Goal: Communication & Community: Share content

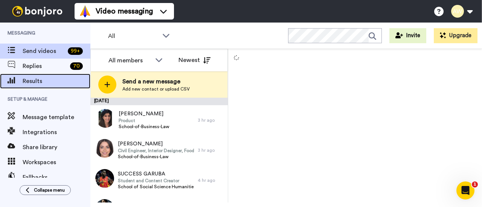
click at [40, 81] on span "Results" at bounding box center [57, 81] width 68 height 9
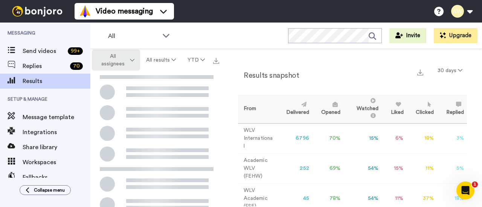
click at [114, 63] on span "All assignees" at bounding box center [113, 60] width 30 height 15
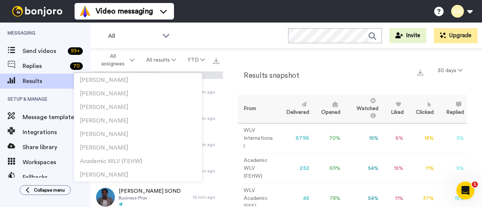
scroll to position [121, 0]
click at [182, 37] on div "All WORKSPACES View all All Default Task List Other UK Recruitment Default Inte…" at bounding box center [285, 36] width 391 height 26
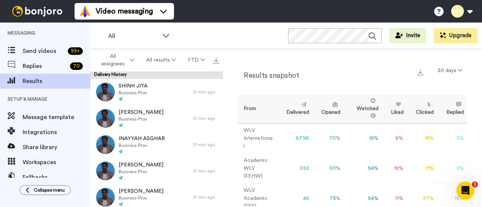
scroll to position [0, 0]
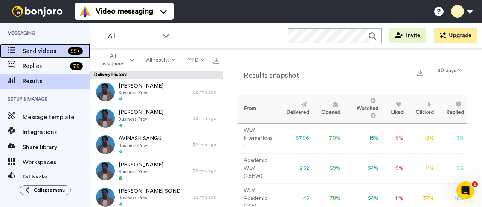
click at [61, 54] on span "Send videos" at bounding box center [44, 51] width 42 height 9
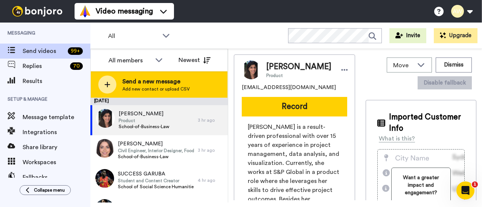
click at [148, 89] on span "Add new contact or upload CSV" at bounding box center [155, 89] width 67 height 6
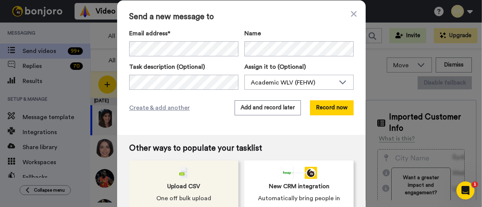
click at [198, 178] on div "Upload CSV One off bulk upload" at bounding box center [183, 185] width 109 height 49
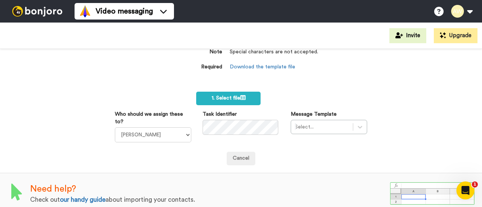
scroll to position [82, 0]
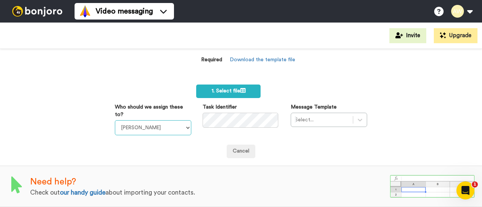
click at [164, 120] on select "[PERSON_NAME] [PERSON_NAME] WLV Academic (FSE) [PERSON_NAME] Ademokoya UK Recru…" at bounding box center [153, 127] width 76 height 15
click at [115, 120] on select "Laura Wright Amarjit Duggal WLV Academic (FSE) Divandra Birla Bolutife Ademokoy…" at bounding box center [153, 127] width 76 height 15
click at [162, 122] on select "Laura Wright Amarjit Duggal WLV Academic (FSE) Divandra Birla Bolutife Ademokoy…" at bounding box center [153, 127] width 76 height 15
select select "170d0068-3391-4cda-abdc-b112f357b55a"
click at [115, 120] on select "Laura Wright Amarjit Duggal WLV Academic (FSE) Divandra Birla Bolutife Ademokoy…" at bounding box center [153, 127] width 76 height 15
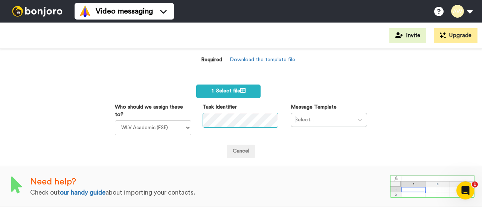
scroll to position [0, 15]
click at [353, 113] on div "Select..." at bounding box center [328, 120] width 76 height 14
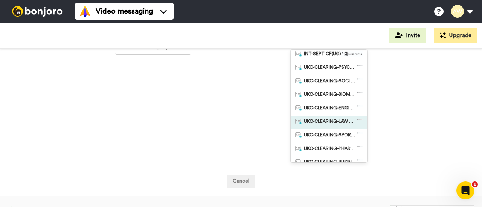
scroll to position [45, 0]
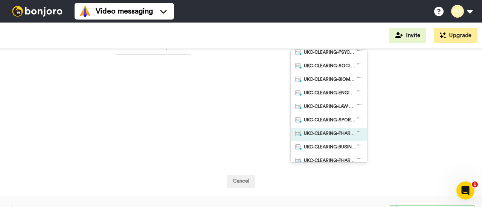
click at [334, 130] on div "UKC-CLEARING-PHARMACY OFFER NO RESPONSE" at bounding box center [328, 135] width 76 height 14
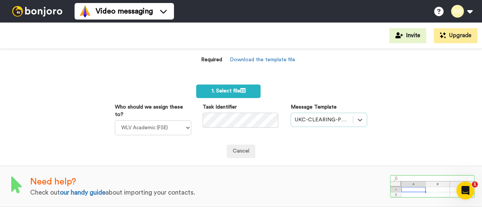
scroll to position [82, 0]
click at [234, 89] on span "1. Select file" at bounding box center [228, 90] width 34 height 5
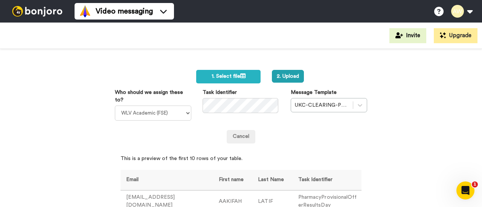
scroll to position [92, 0]
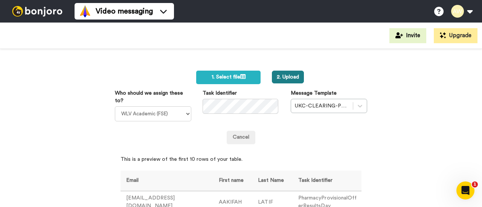
click at [290, 77] on button "2. Upload" at bounding box center [288, 77] width 32 height 13
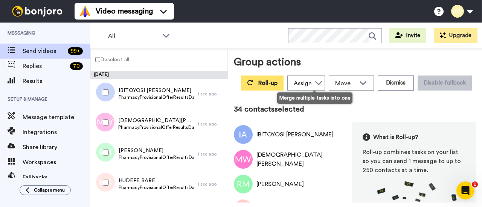
click at [283, 86] on button "Roll-up" at bounding box center [262, 83] width 43 height 15
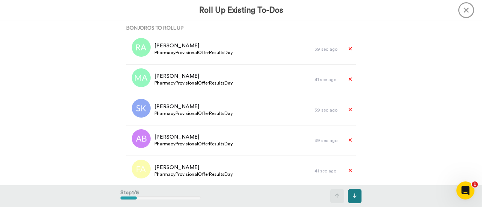
click at [357, 197] on button at bounding box center [355, 196] width 14 height 14
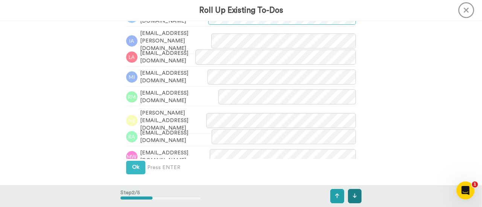
scroll to position [243, 0]
click at [351, 195] on button at bounding box center [355, 196] width 14 height 14
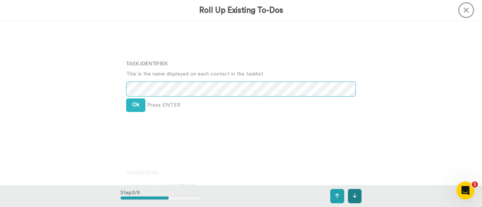
scroll to position [403, 0]
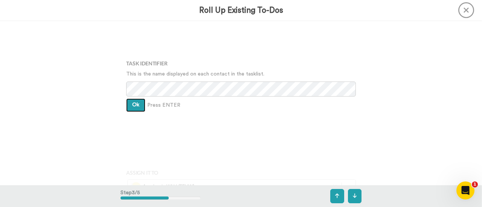
click at [126, 101] on button "Ok" at bounding box center [135, 106] width 19 height 14
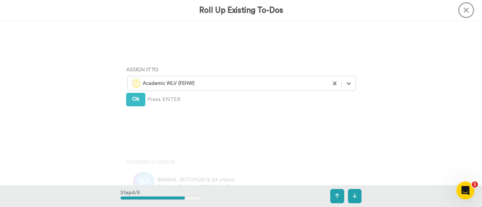
scroll to position [507, 0]
click at [168, 84] on div at bounding box center [227, 83] width 193 height 9
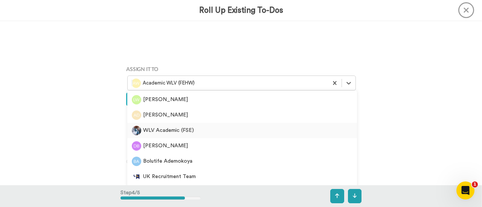
click at [181, 131] on div "WLV Academic (FSE)" at bounding box center [242, 130] width 220 height 9
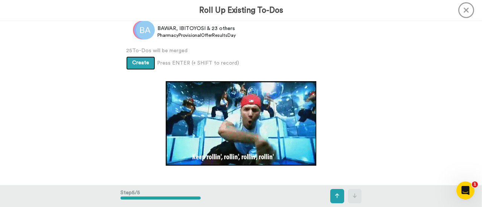
scroll to position [659, 0]
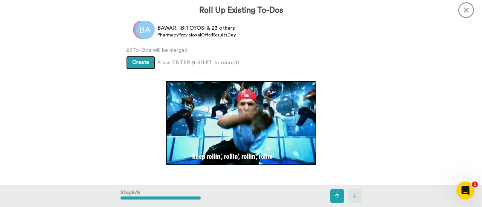
click at [132, 60] on span "Create" at bounding box center [140, 62] width 17 height 5
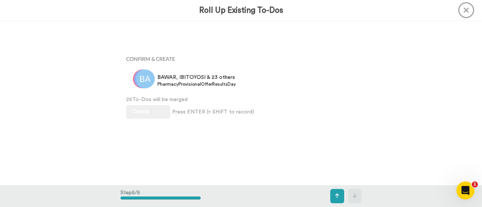
scroll to position [581, 0]
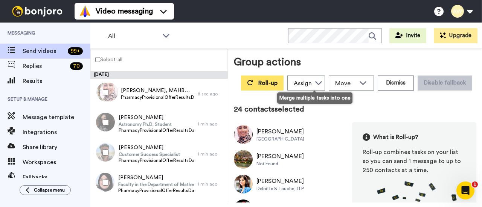
click at [277, 82] on span "Roll-up" at bounding box center [267, 83] width 19 height 6
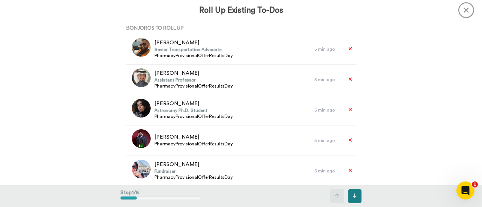
click at [357, 196] on button at bounding box center [355, 196] width 14 height 14
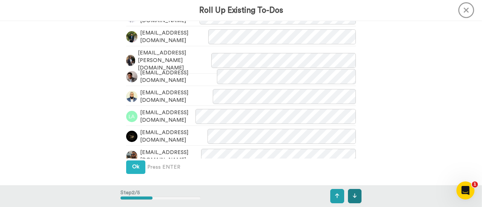
click at [357, 197] on button at bounding box center [355, 196] width 14 height 14
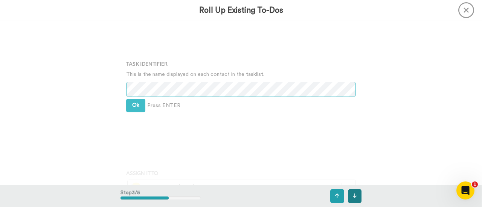
scroll to position [403, 0]
click at [360, 199] on button at bounding box center [355, 196] width 14 height 14
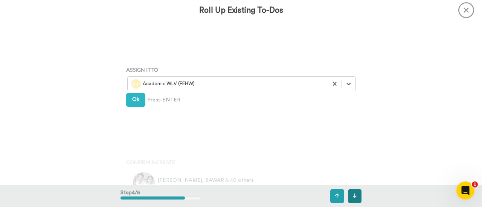
scroll to position [507, 0]
click at [195, 85] on div at bounding box center [227, 83] width 193 height 9
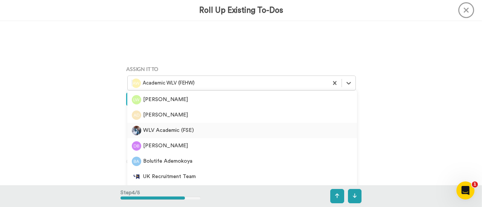
click at [181, 130] on div "WLV Academic (FSE)" at bounding box center [242, 130] width 220 height 9
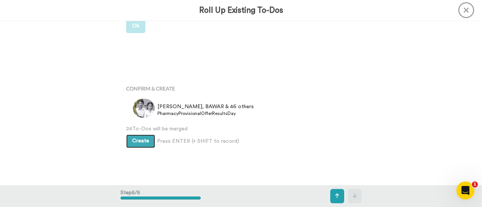
scroll to position [581, 0]
click at [141, 143] on span "Create" at bounding box center [140, 140] width 17 height 5
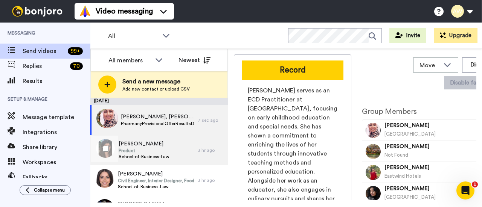
click at [156, 146] on span "SHAWETA BANGA" at bounding box center [144, 144] width 51 height 8
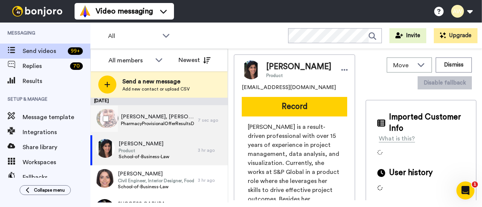
click at [158, 116] on span "ZUBEIDA, MAHBOBA & 46 others" at bounding box center [157, 117] width 73 height 8
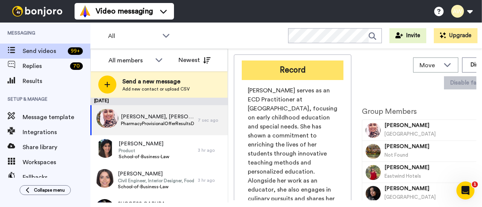
click at [284, 66] on button "Record" at bounding box center [293, 71] width 102 height 20
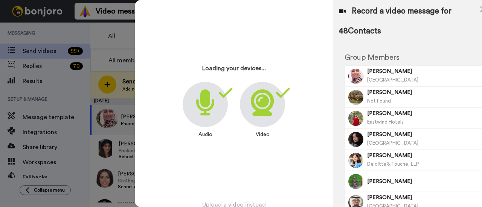
scroll to position [36, 0]
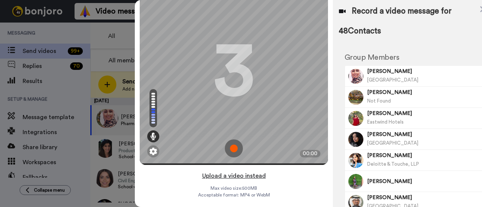
click at [230, 171] on button "Upload a video instead" at bounding box center [234, 176] width 68 height 10
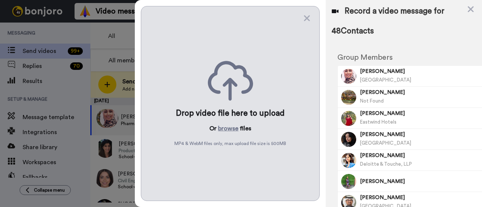
scroll to position [0, 0]
click at [227, 128] on button "browse" at bounding box center [228, 128] width 20 height 9
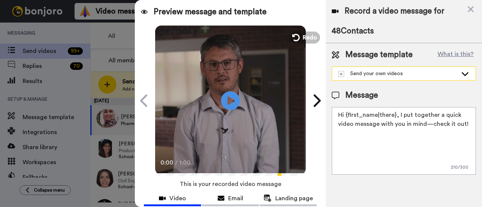
click at [386, 72] on div "Send your own videos" at bounding box center [397, 74] width 119 height 8
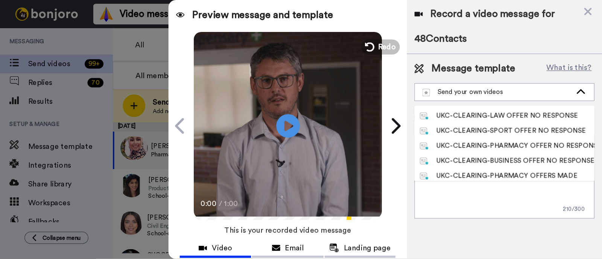
scroll to position [88, 0]
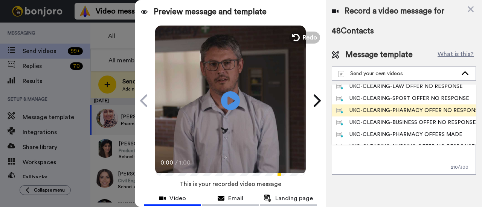
click at [395, 107] on div "UKC-CLEARING-PHARMACY OFFER NO RESPONSE" at bounding box center [403, 111] width 135 height 8
type textarea "Hi {first_name|there}, Congratulations on your offer for our pharmacy course. Y…"
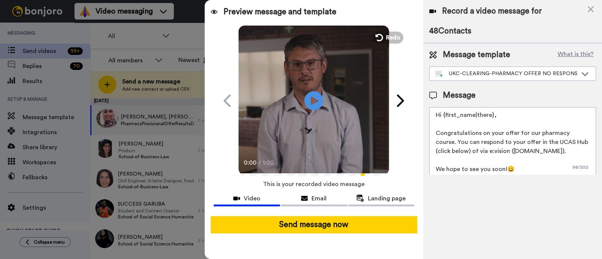
drag, startPoint x: 459, startPoint y: 1, endPoint x: 432, endPoint y: 201, distance: 201.6
click at [432, 201] on div "Record a video message for 48 Contacts Message template What is this? UKC-CLEAR…" at bounding box center [512, 129] width 179 height 259
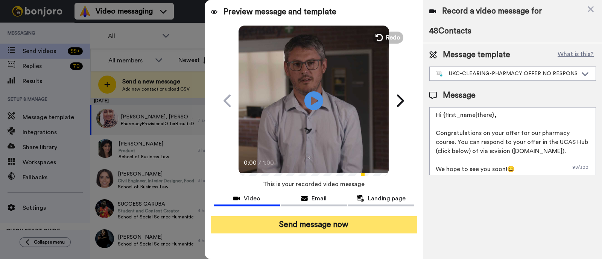
click at [339, 207] on button "Send message now" at bounding box center [314, 224] width 207 height 17
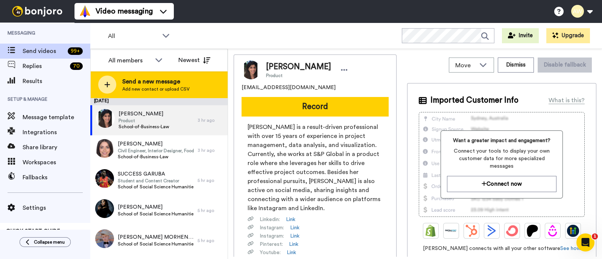
click at [163, 79] on span "Send a new message" at bounding box center [155, 81] width 67 height 9
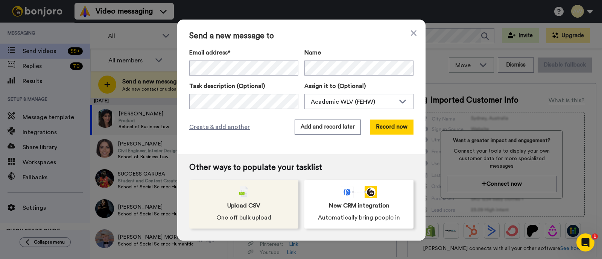
click at [244, 200] on div "Upload CSV One off bulk upload" at bounding box center [243, 204] width 109 height 49
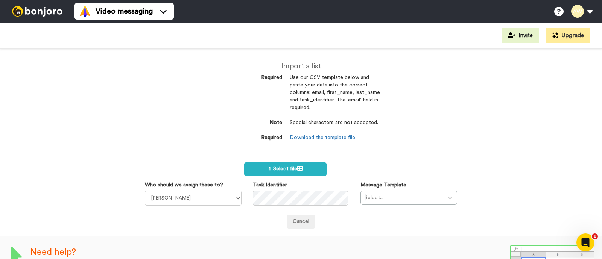
select select "170d0068-3391-4cda-abdc-b112f357b55a"
click at [145, 191] on select "[PERSON_NAME] [PERSON_NAME] WLV Academic (FSE) [PERSON_NAME] Ademokoya UK Recru…" at bounding box center [193, 198] width 97 height 15
click at [366, 198] on div "Select..." at bounding box center [408, 198] width 97 height 14
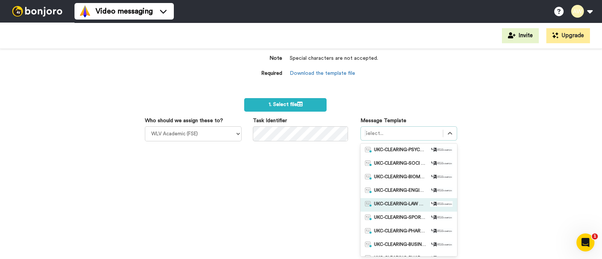
scroll to position [62, 0]
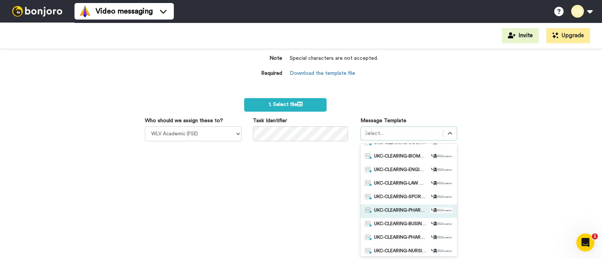
click at [389, 206] on div "UKC-CLEARING-PHARMACY OFFER NO RESPONSE" at bounding box center [408, 212] width 97 height 14
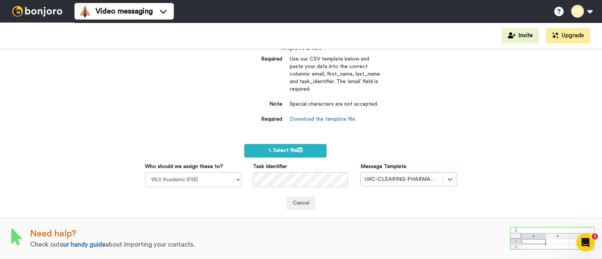
scroll to position [18, 0]
click at [286, 148] on label "1. Select file" at bounding box center [285, 151] width 82 height 14
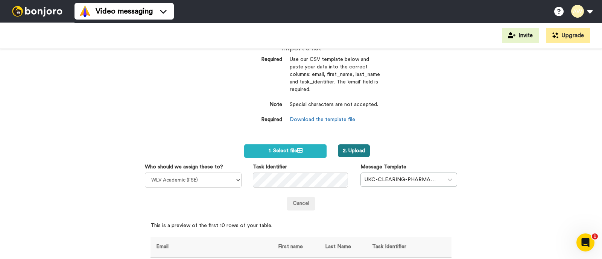
click at [356, 153] on button "2. Upload" at bounding box center [354, 150] width 32 height 13
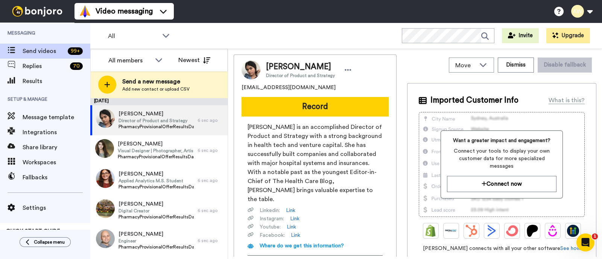
click at [261, 35] on div "All WORKSPACES View all All Default Task List Other UK Recruitment Default Inte…" at bounding box center [346, 36] width 512 height 26
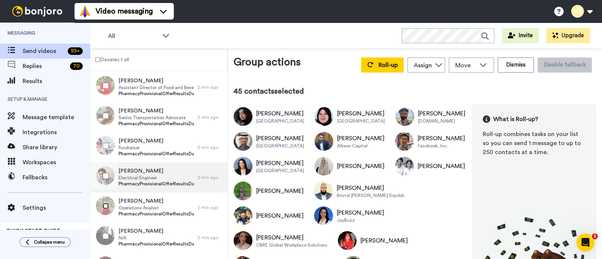
scroll to position [1324, 0]
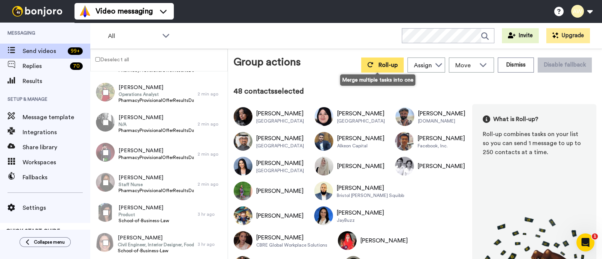
click at [386, 66] on span "Roll-up" at bounding box center [388, 65] width 19 height 6
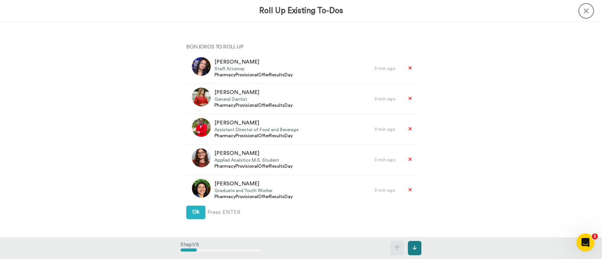
click at [416, 253] on button at bounding box center [415, 248] width 14 height 14
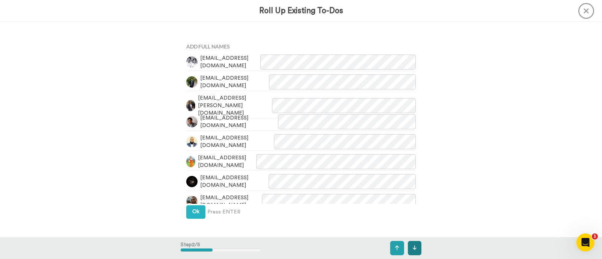
click at [417, 249] on button at bounding box center [415, 248] width 14 height 14
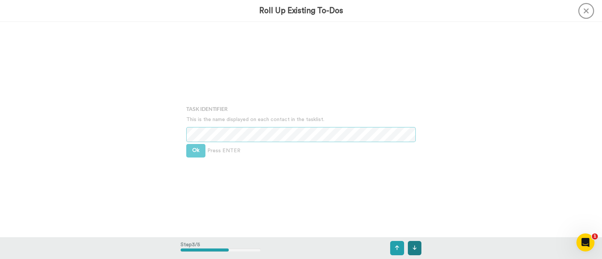
scroll to position [431, 0]
click at [200, 151] on button "Ok" at bounding box center [195, 151] width 19 height 14
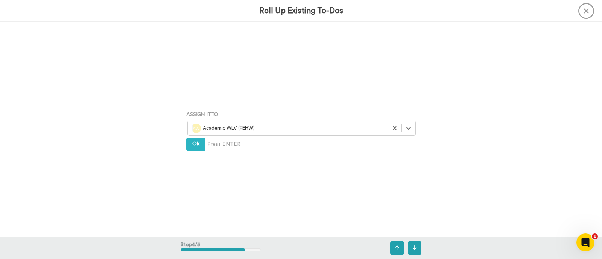
scroll to position [647, 0]
click at [232, 126] on div at bounding box center [288, 128] width 193 height 9
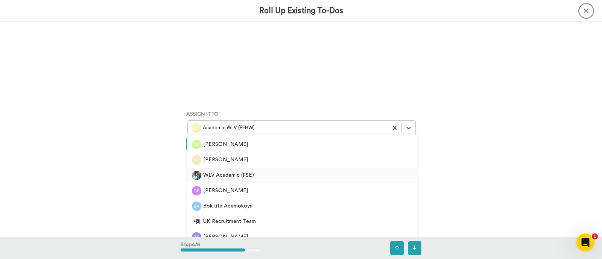
click at [232, 174] on div "WLV Academic (FSE)" at bounding box center [302, 175] width 220 height 9
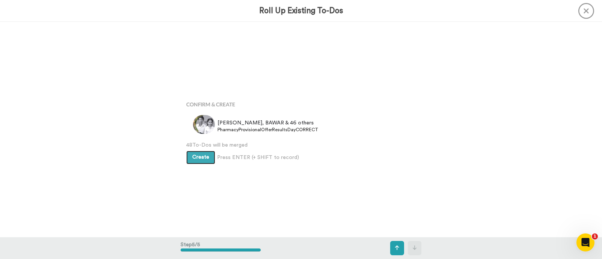
scroll to position [862, 0]
click at [205, 159] on button "Create" at bounding box center [200, 156] width 29 height 14
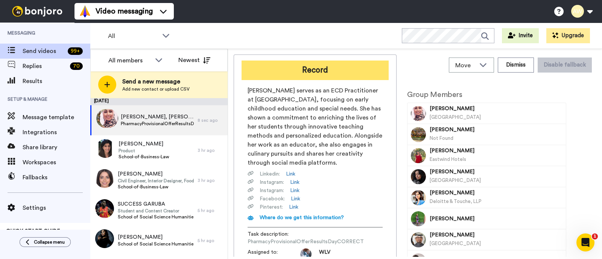
click at [317, 74] on button "Record" at bounding box center [315, 71] width 147 height 20
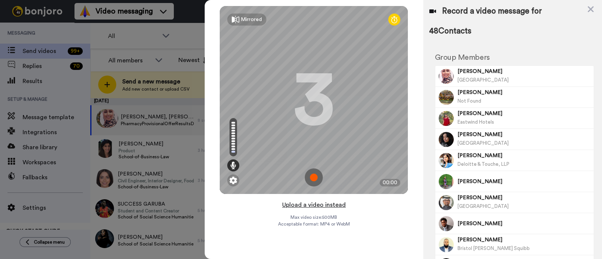
click at [310, 208] on button "Upload a video instead" at bounding box center [314, 205] width 68 height 10
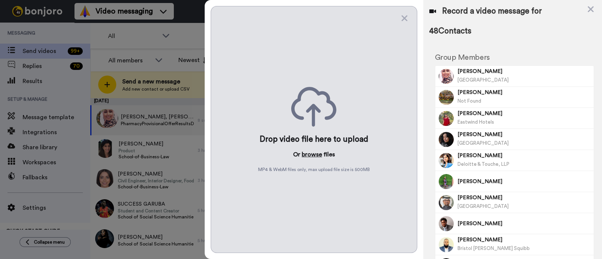
click at [318, 151] on button "browse" at bounding box center [312, 154] width 20 height 9
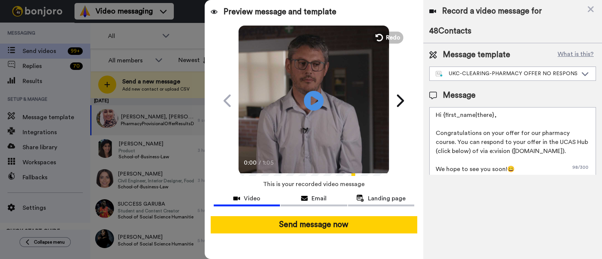
click at [314, 105] on icon at bounding box center [314, 101] width 20 height 20
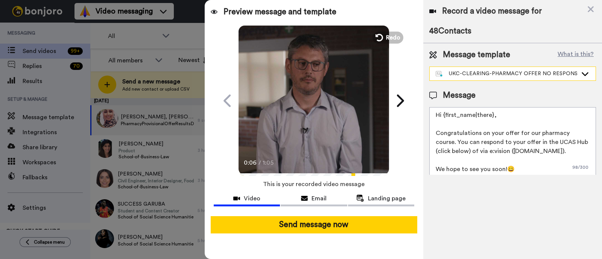
click at [504, 78] on div "UKC-CLEARING-PHARMACY OFFER NO RESPONSE" at bounding box center [513, 74] width 166 height 14
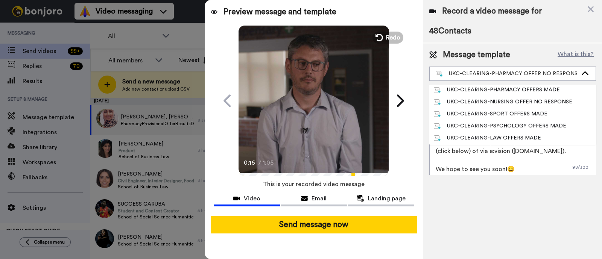
scroll to position [120, 0]
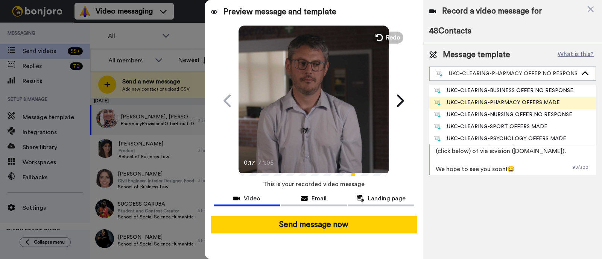
click at [507, 102] on div "UKC-CLEARING-PHARMACY OFFERS MADE" at bounding box center [497, 103] width 126 height 8
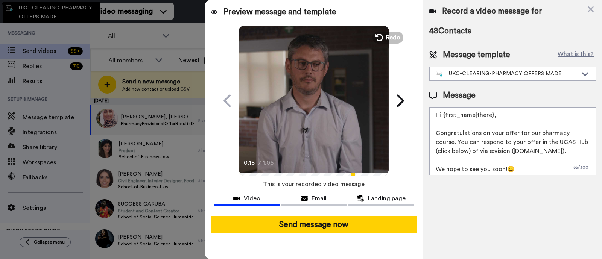
type textarea "Hi {first_name|there}, Congratulations on your provisional offer for our pharma…"
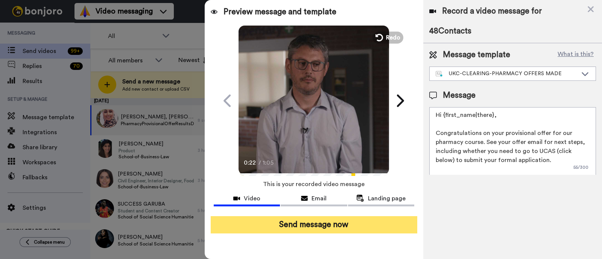
click at [340, 226] on button "Send message now" at bounding box center [314, 224] width 207 height 17
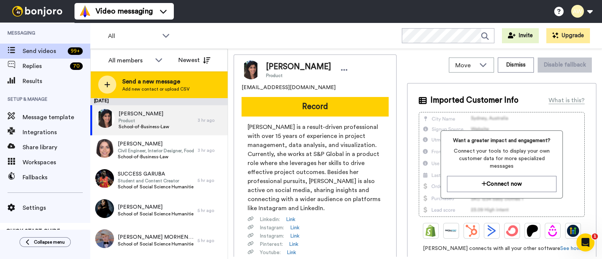
click at [171, 84] on span "Send a new message" at bounding box center [155, 81] width 67 height 9
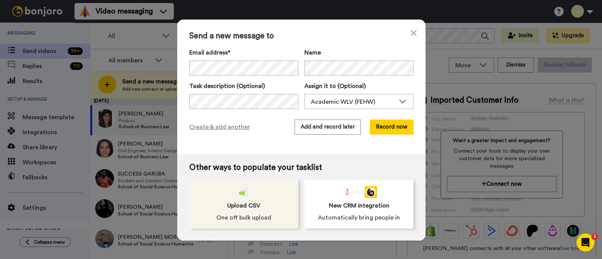
click at [265, 214] on span "One off bulk upload" at bounding box center [243, 217] width 55 height 9
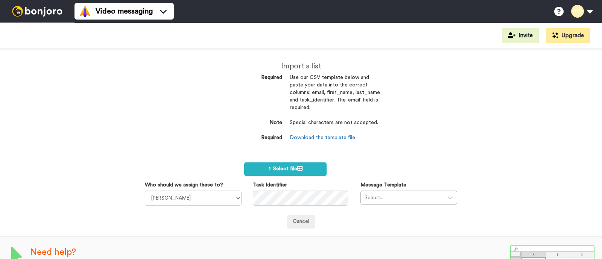
select select "893d32a1-1eca-438f-900e-e073b28e2bc9"
click at [145, 191] on select "Laura Wright Amarjit Duggal WLV Academic (FSE) Divandra Birla Bolutife Ademokoy…" at bounding box center [193, 198] width 97 height 15
click at [271, 172] on label "1. Select file" at bounding box center [285, 170] width 82 height 14
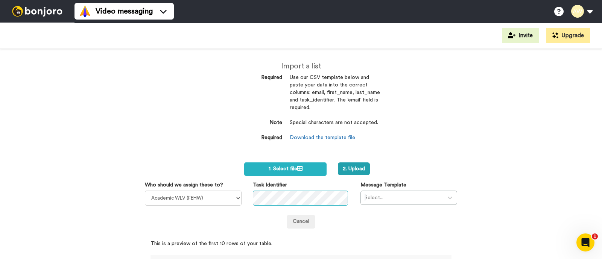
click at [205, 192] on div "Who should we assign these to? Laura Wright Amarjit Duggal WLV Academic (FSE) D…" at bounding box center [301, 193] width 324 height 24
click at [404, 193] on div "Select..." at bounding box center [408, 198] width 97 height 14
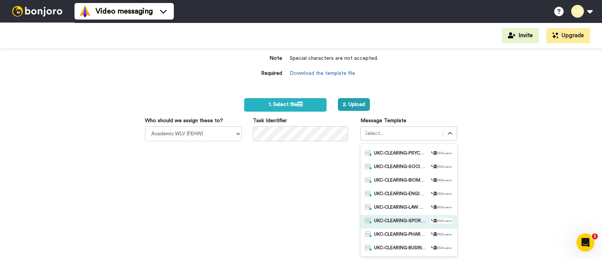
scroll to position [70, 0]
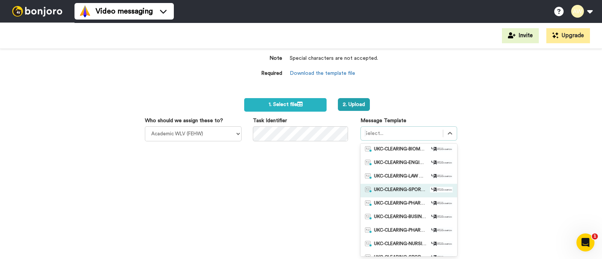
click at [410, 195] on div "UKC-CLEARING-SPORT OFFER NO RESPONSE" at bounding box center [408, 191] width 97 height 14
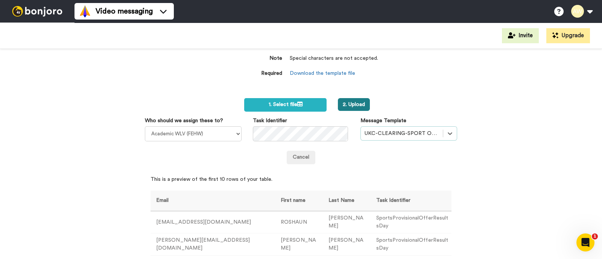
click at [354, 103] on button "2. Upload" at bounding box center [354, 104] width 32 height 13
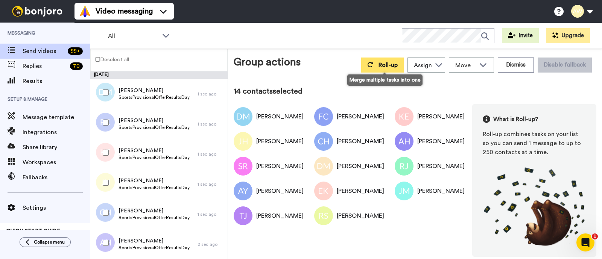
click at [386, 63] on span "Roll-up" at bounding box center [388, 65] width 19 height 6
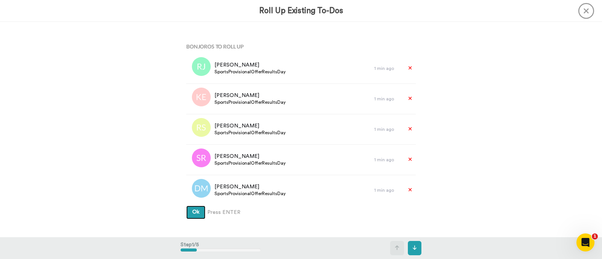
click at [195, 217] on button "Ok" at bounding box center [195, 213] width 19 height 14
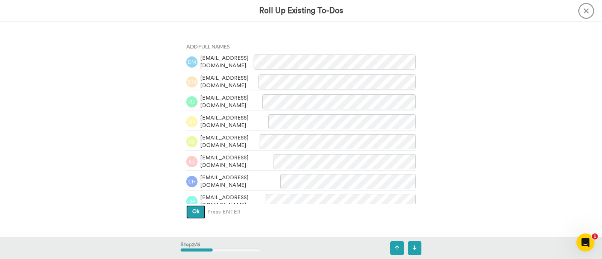
click at [195, 213] on span "Ok" at bounding box center [195, 211] width 7 height 5
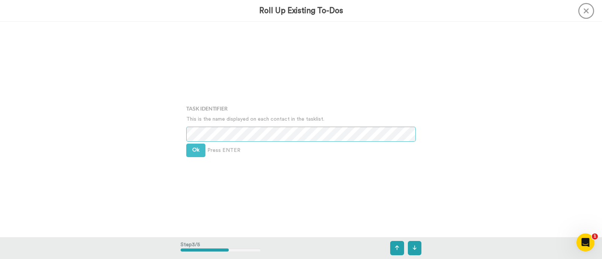
scroll to position [431, 0]
click at [199, 154] on button "Ok" at bounding box center [195, 151] width 19 height 14
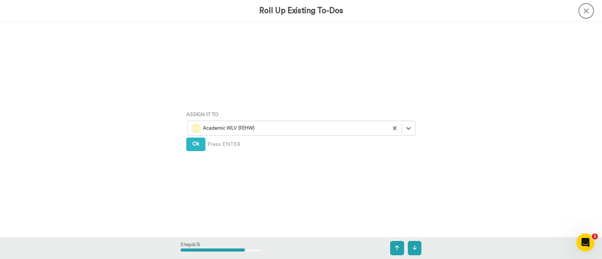
scroll to position [647, 0]
click at [198, 146] on button "Ok" at bounding box center [195, 144] width 19 height 14
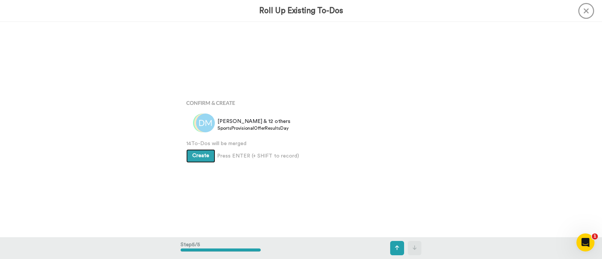
scroll to position [862, 0]
click at [198, 155] on span "Create" at bounding box center [200, 155] width 17 height 5
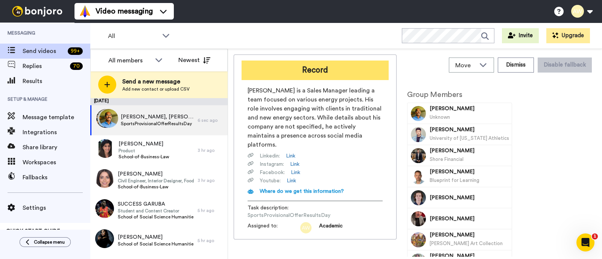
click at [321, 71] on button "Record" at bounding box center [315, 71] width 147 height 20
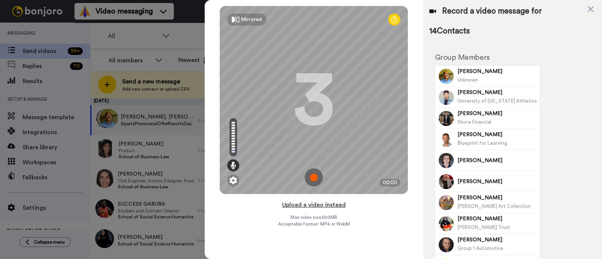
click at [328, 204] on button "Upload a video instead" at bounding box center [314, 205] width 68 height 10
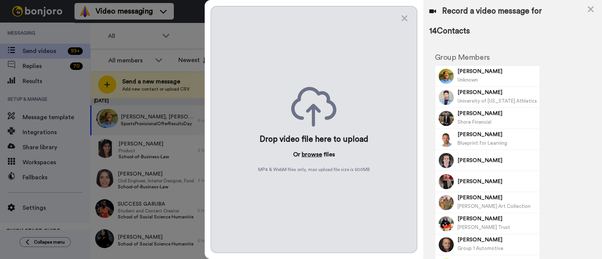
click at [310, 155] on button "browse" at bounding box center [312, 154] width 20 height 9
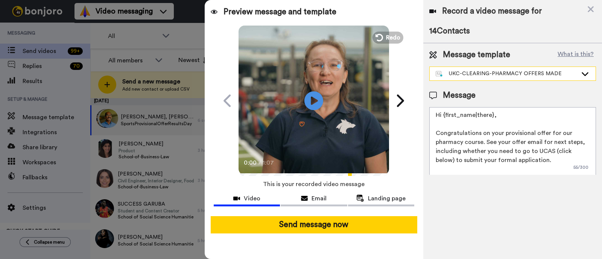
click at [500, 75] on div "UKC-CLEARING-PHARMACY OFFERS MADE" at bounding box center [507, 74] width 142 height 8
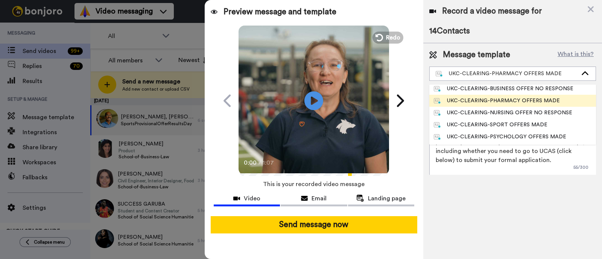
scroll to position [131, 0]
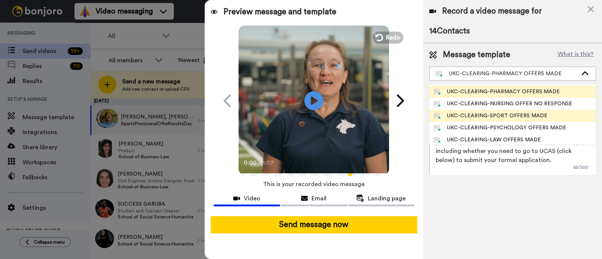
click at [490, 120] on li "UKC-CLEARING-SPORT OFFERS MADE" at bounding box center [512, 116] width 167 height 12
type textarea "Hi {first_name|there}, Congratulations on your provisional offer for one of our…"
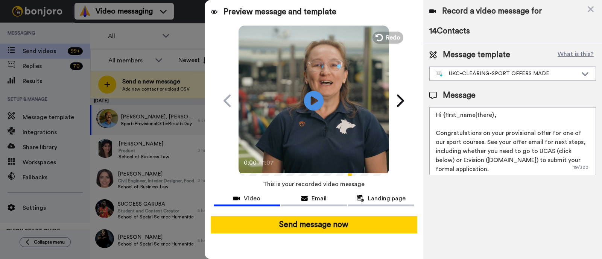
click at [311, 97] on icon "Play/Pause" at bounding box center [314, 101] width 20 height 36
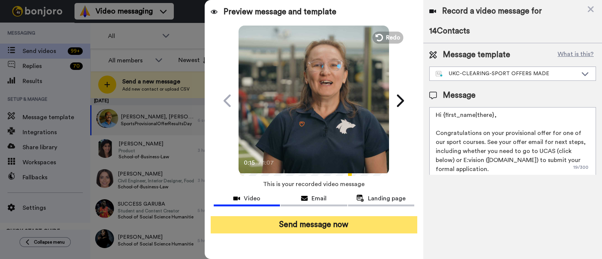
click at [328, 227] on button "Send message now" at bounding box center [314, 224] width 207 height 17
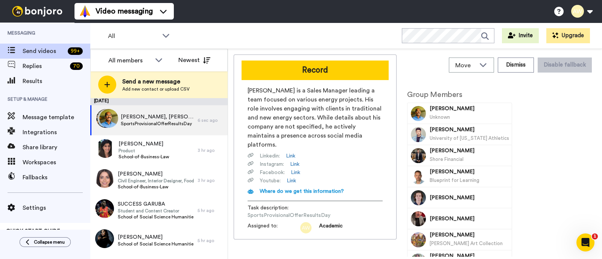
scroll to position [0, 0]
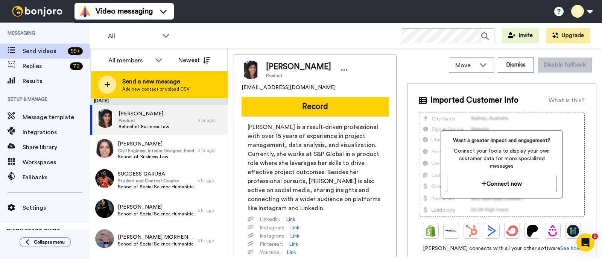
click at [163, 92] on div "Send a new message Add new contact or upload CSV" at bounding box center [159, 84] width 137 height 26
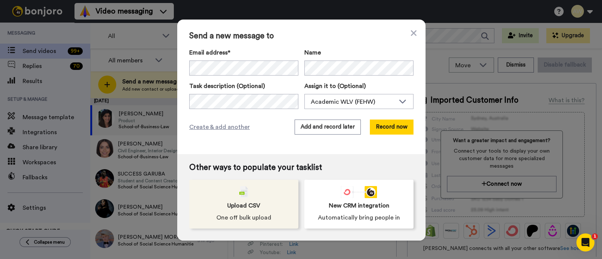
click at [250, 210] on span "Upload CSV" at bounding box center [243, 205] width 33 height 9
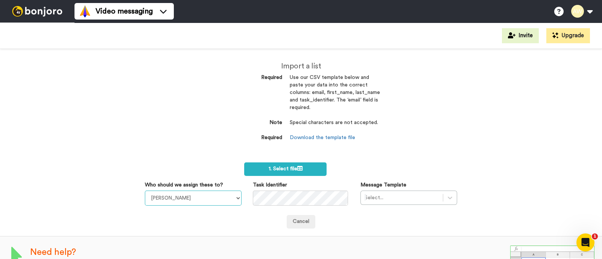
click at [218, 194] on select "[PERSON_NAME] [PERSON_NAME] WLV Academic (FSE) [PERSON_NAME] Ademokoya UK Recru…" at bounding box center [193, 198] width 97 height 15
select select "893d32a1-1eca-438f-900e-e073b28e2bc9"
click at [145, 191] on select "[PERSON_NAME] [PERSON_NAME] WLV Academic (FSE) [PERSON_NAME] Ademokoya UK Recru…" at bounding box center [193, 198] width 97 height 15
click at [238, 194] on div "Who should we assign these to? [PERSON_NAME] [PERSON_NAME] WLV Academic (FSE) […" at bounding box center [301, 193] width 324 height 24
click at [388, 194] on div "Select..." at bounding box center [408, 198] width 97 height 14
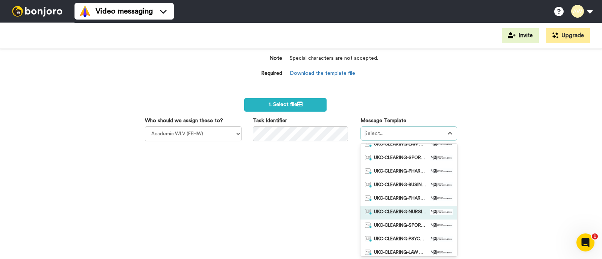
scroll to position [128, 0]
click at [401, 211] on span "UKC-CLEARING-PSYCHOLOGY OFFERS MADE" at bounding box center [400, 214] width 53 height 8
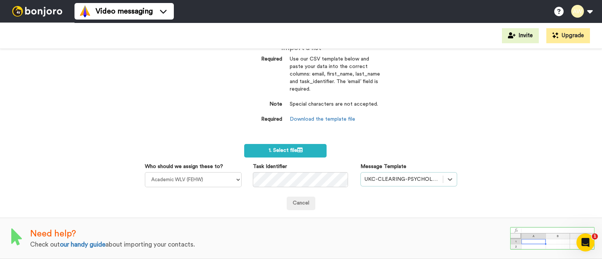
scroll to position [18, 0]
click at [309, 149] on label "1. Select file" at bounding box center [285, 151] width 82 height 14
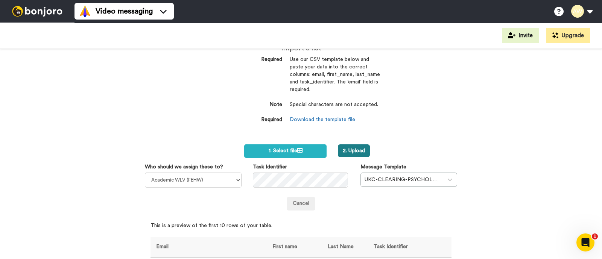
click at [357, 151] on button "2. Upload" at bounding box center [354, 150] width 32 height 13
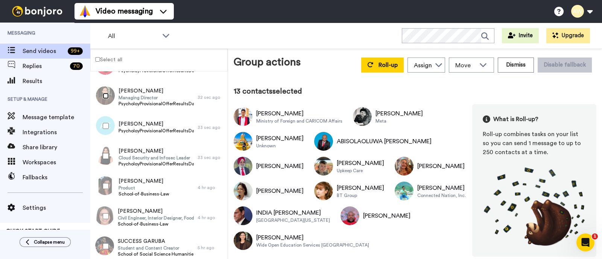
scroll to position [358, 0]
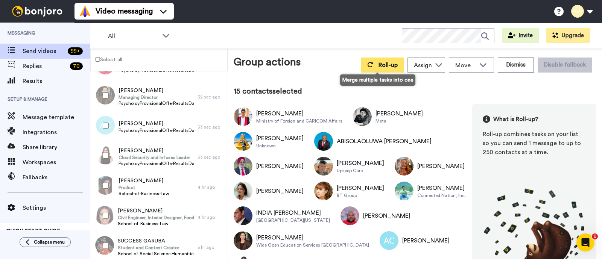
click at [386, 62] on span "Roll-up" at bounding box center [388, 65] width 19 height 6
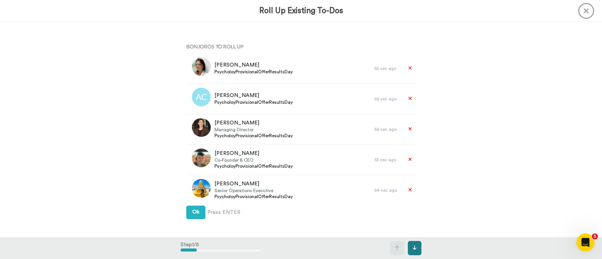
click at [416, 244] on button at bounding box center [415, 248] width 14 height 14
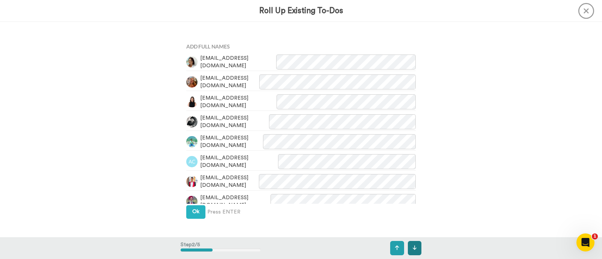
click at [416, 244] on button at bounding box center [415, 248] width 14 height 14
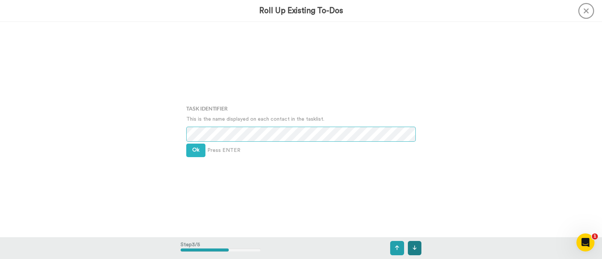
scroll to position [431, 0]
click at [416, 243] on button at bounding box center [415, 248] width 14 height 14
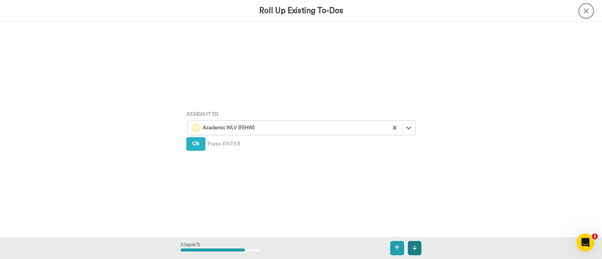
click at [416, 243] on button at bounding box center [415, 248] width 14 height 14
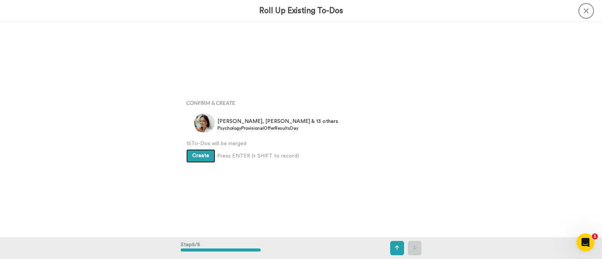
scroll to position [862, 0]
click at [193, 156] on span "Create" at bounding box center [200, 155] width 17 height 5
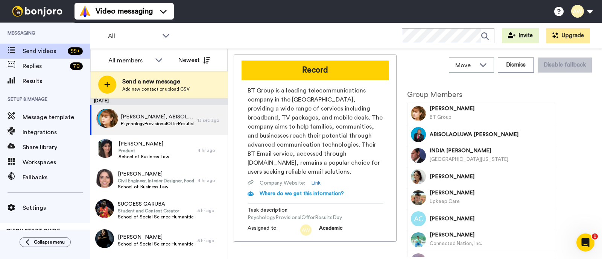
click at [281, 70] on button "Record" at bounding box center [315, 71] width 147 height 20
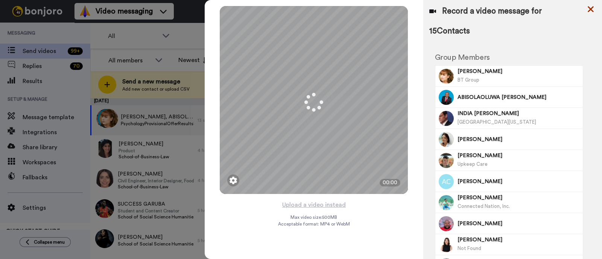
click at [590, 10] on icon at bounding box center [591, 9] width 6 height 6
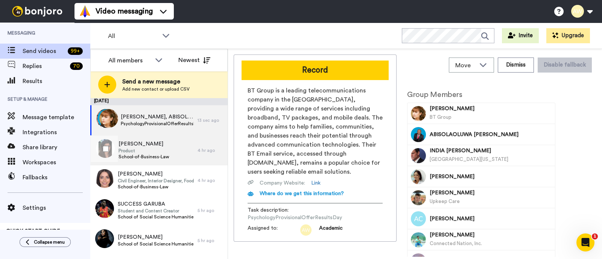
click at [156, 157] on span "School-of-Business-Law" at bounding box center [144, 157] width 51 height 6
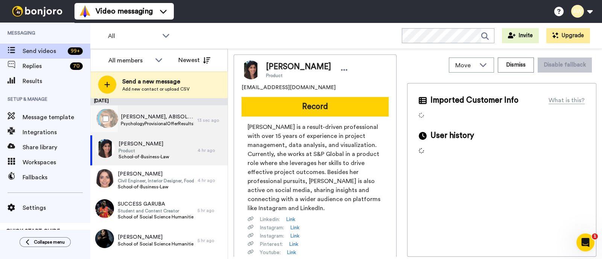
click at [167, 123] on span "PsychologyProvisionalOfferResultsDay" at bounding box center [157, 124] width 73 height 6
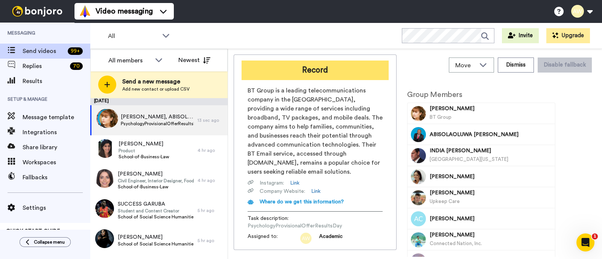
click at [331, 72] on button "Record" at bounding box center [315, 71] width 147 height 20
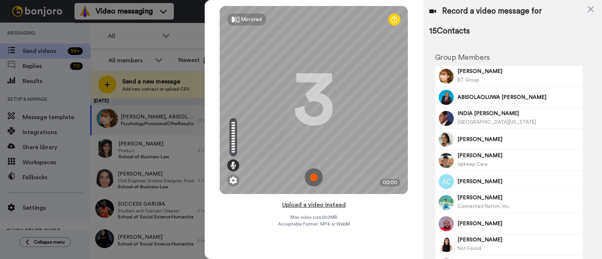
click at [313, 206] on button "Upload a video instead" at bounding box center [314, 205] width 68 height 10
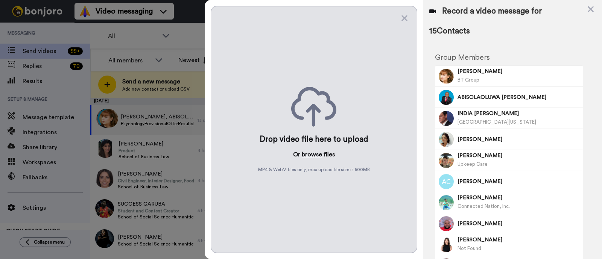
click at [316, 157] on button "browse" at bounding box center [312, 154] width 20 height 9
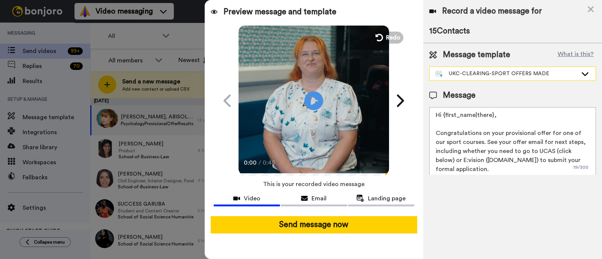
click at [492, 75] on div "UKC-CLEARING-SPORT OFFERS MADE" at bounding box center [507, 74] width 142 height 8
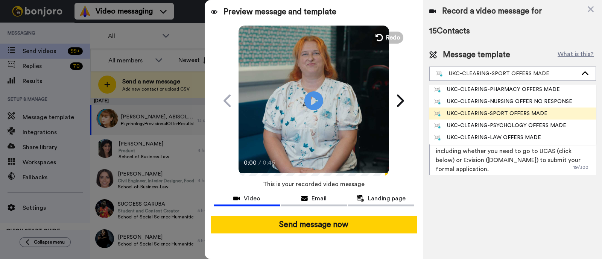
scroll to position [136, 0]
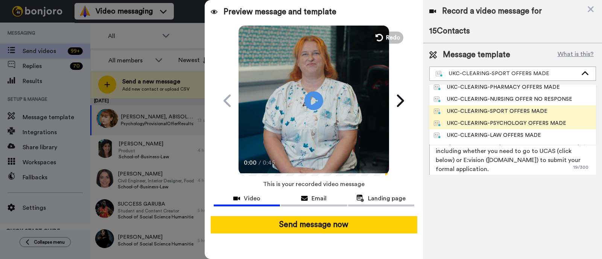
click at [489, 121] on div "UKC-CLEARING-PSYCHOLOGY OFFERS MADE" at bounding box center [500, 124] width 132 height 8
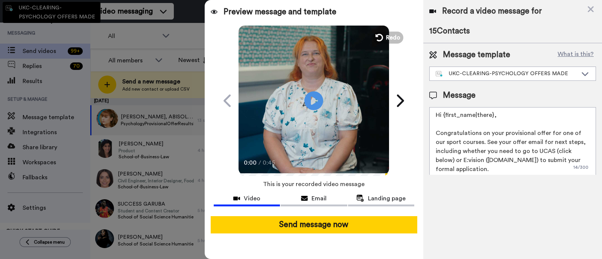
type textarea "Hi {first_name|there}, Congratulations on your provisional offer for one of our…"
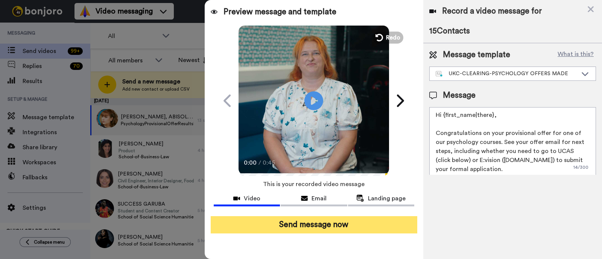
click at [386, 223] on button "Send message now" at bounding box center [314, 224] width 207 height 17
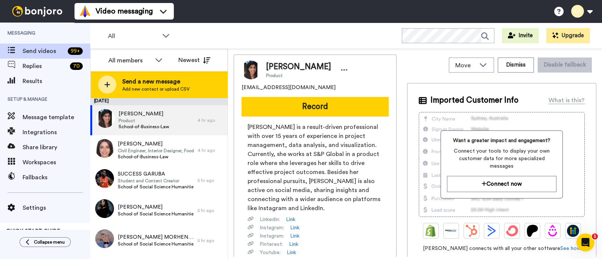
click at [157, 83] on span "Send a new message" at bounding box center [155, 81] width 67 height 9
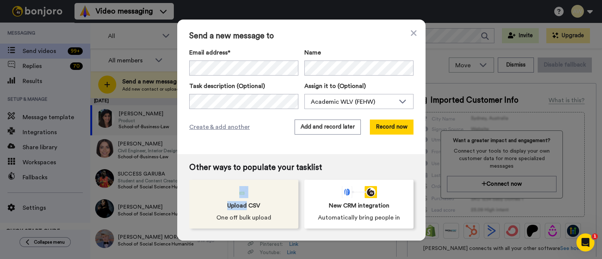
click at [243, 200] on div "Upload CSV One off bulk upload" at bounding box center [243, 204] width 109 height 49
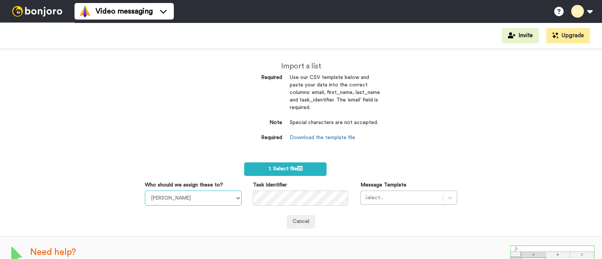
click at [194, 201] on select "Laura Wright Amarjit Duggal WLV Academic (FSE) Divandra Birla Bolutife Ademokoy…" at bounding box center [193, 198] width 97 height 15
select select "170d0068-3391-4cda-abdc-b112f357b55a"
click at [145, 191] on select "Laura Wright Amarjit Duggal WLV Academic (FSE) Divandra Birla Bolutife Ademokoy…" at bounding box center [193, 198] width 97 height 15
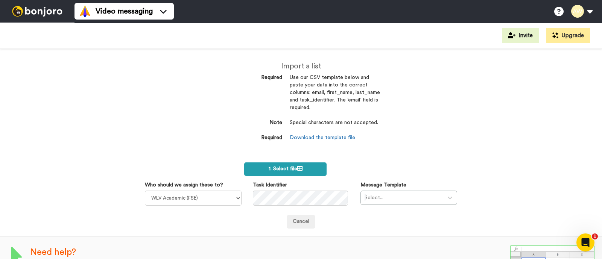
click at [281, 168] on span "1. Select file" at bounding box center [286, 168] width 34 height 5
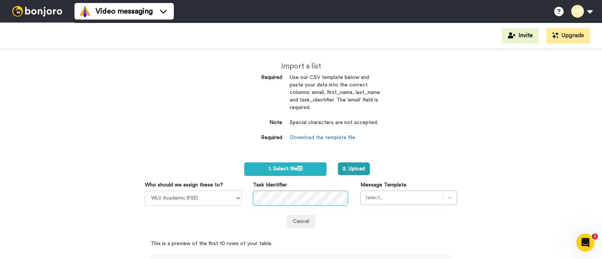
click at [240, 192] on div "Who should we assign these to? Laura Wright Amarjit Duggal WLV Academic (FSE) D…" at bounding box center [301, 193] width 324 height 24
click at [394, 200] on div "Select..." at bounding box center [408, 198] width 97 height 14
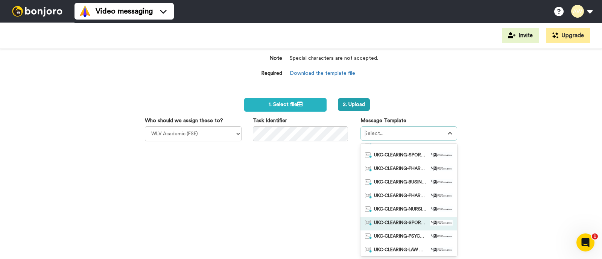
scroll to position [151, 0]
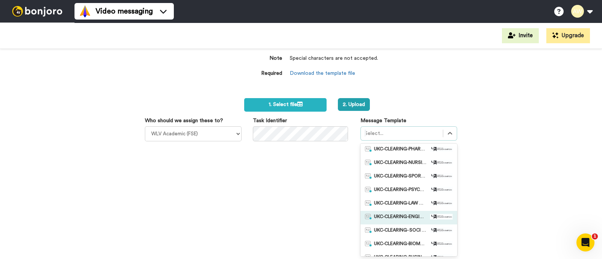
click at [410, 211] on div "UKC-CLEARING-ENGINEERING OFFERS MADE" at bounding box center [408, 218] width 97 height 14
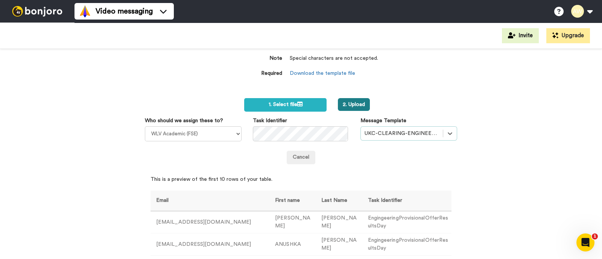
click at [354, 99] on button "2. Upload" at bounding box center [354, 104] width 32 height 13
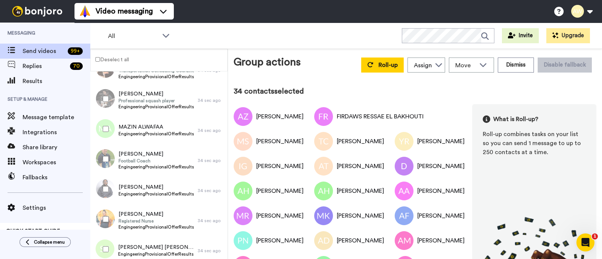
scroll to position [801, 0]
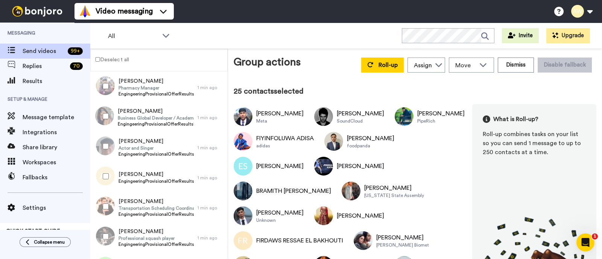
scroll to position [669, 0]
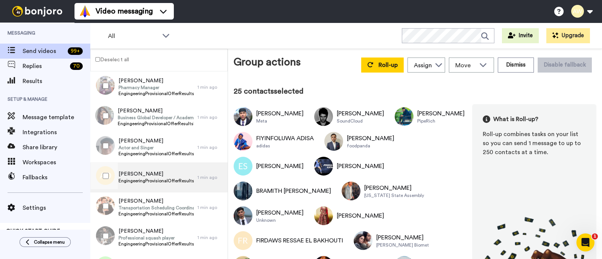
click at [137, 173] on span "[PERSON_NAME]" at bounding box center [157, 174] width 76 height 8
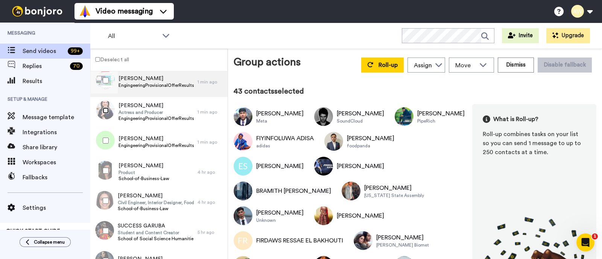
scroll to position [1248, 0]
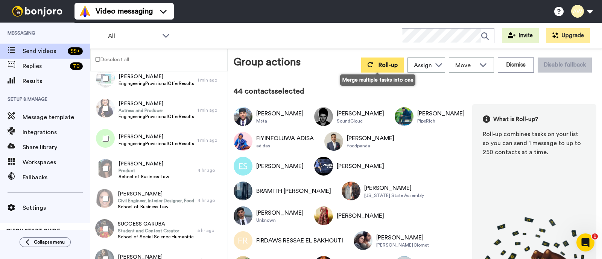
click at [368, 65] on button "Roll-up" at bounding box center [382, 65] width 43 height 15
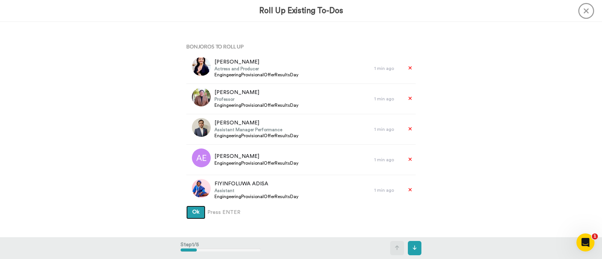
click at [197, 216] on button "Ok" at bounding box center [195, 213] width 19 height 14
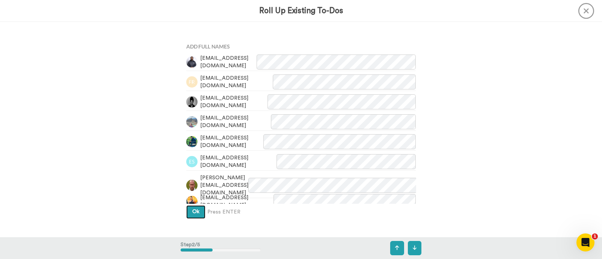
click at [189, 213] on button "Ok" at bounding box center [195, 212] width 19 height 14
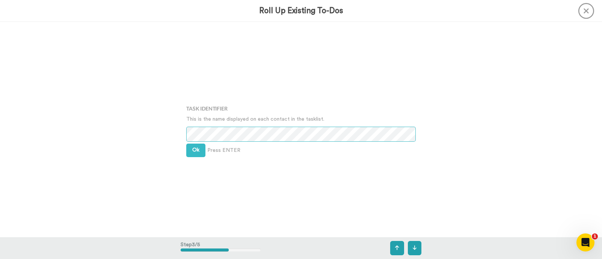
scroll to position [431, 0]
click at [200, 146] on button "Ok" at bounding box center [195, 151] width 19 height 14
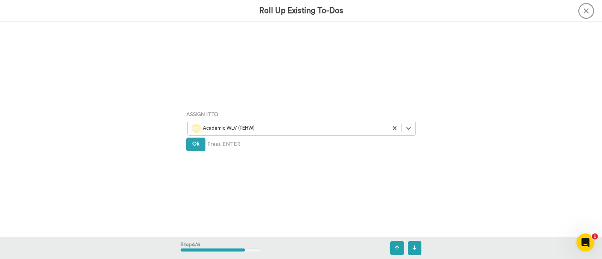
scroll to position [647, 0]
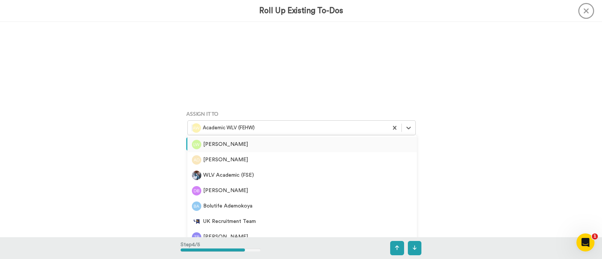
click at [222, 131] on div at bounding box center [288, 128] width 193 height 9
click at [226, 174] on div "WLV Academic (FSE)" at bounding box center [302, 175] width 220 height 9
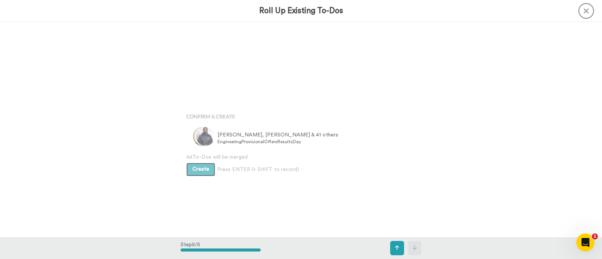
scroll to position [862, 0]
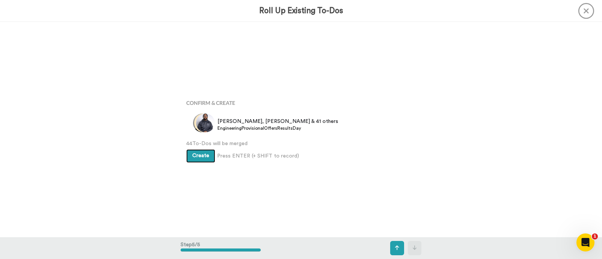
click at [205, 159] on button "Create" at bounding box center [200, 156] width 29 height 14
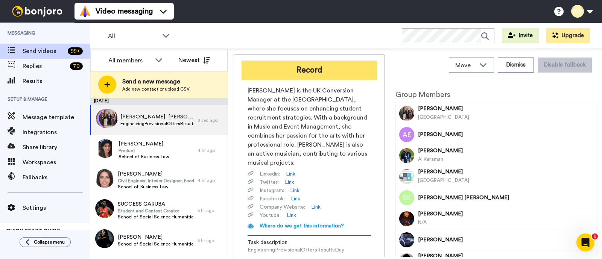
click at [318, 72] on button "Record" at bounding box center [309, 71] width 135 height 20
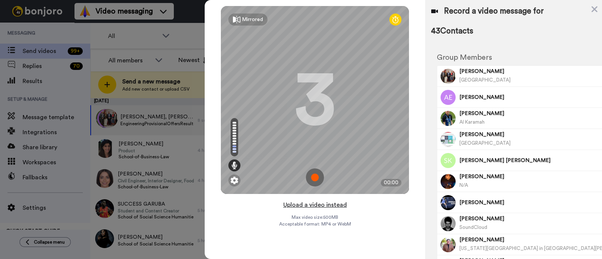
click at [320, 204] on button "Upload a video instead" at bounding box center [315, 205] width 68 height 10
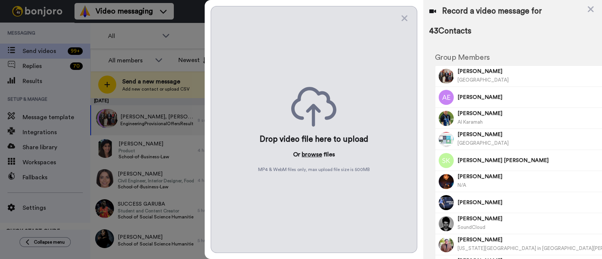
click at [309, 155] on button "browse" at bounding box center [312, 154] width 20 height 9
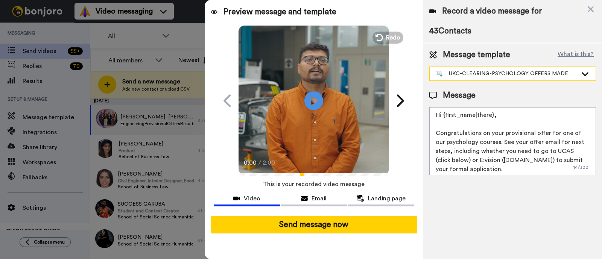
click at [540, 70] on div "UKC-CLEARING-PSYCHOLOGY OFFERS MADE" at bounding box center [513, 74] width 166 height 14
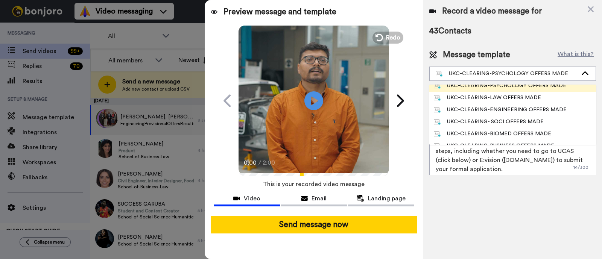
scroll to position [174, 0]
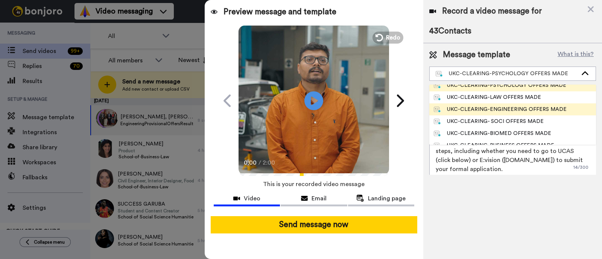
click at [512, 111] on div "UKC-CLEARING-ENGINEERING OFFERS MADE" at bounding box center [500, 110] width 133 height 8
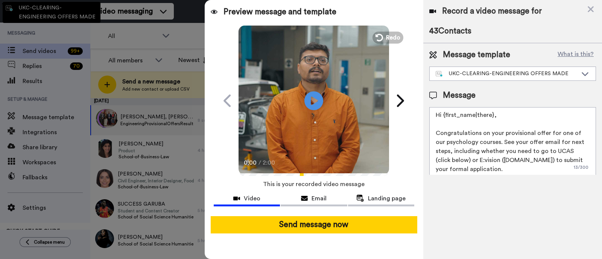
type textarea "Hi {first_name|there}, Congratulations on your provisional offer for one of our…"
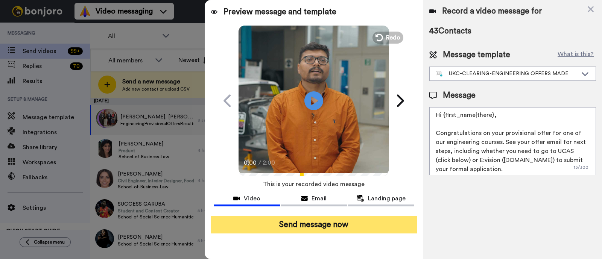
click at [384, 227] on button "Send message now" at bounding box center [314, 224] width 207 height 17
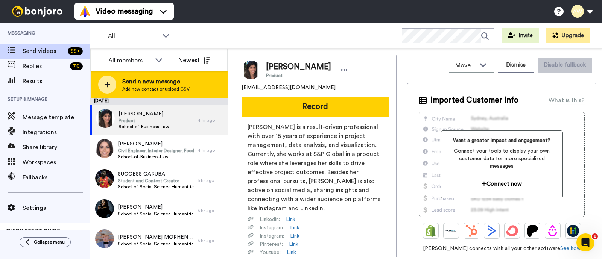
click at [158, 91] on span "Add new contact or upload CSV" at bounding box center [155, 89] width 67 height 6
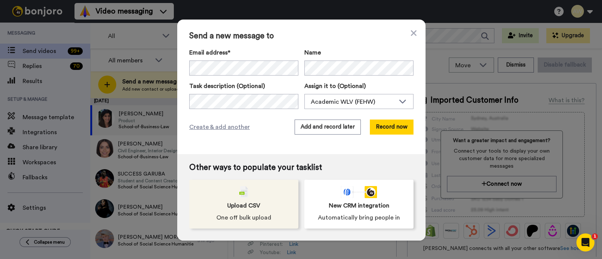
click at [232, 208] on span "Upload CSV" at bounding box center [243, 205] width 33 height 9
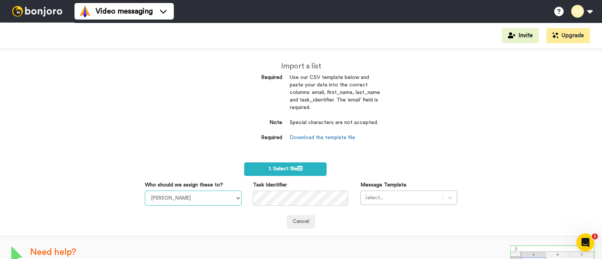
click at [184, 200] on select "Laura Wright Amarjit Duggal WLV Academic (FSE) Divandra Birla Bolutife Ademokoy…" at bounding box center [193, 198] width 97 height 15
select select "170d0068-3391-4cda-abdc-b112f357b55a"
click at [145, 191] on select "Laura Wright Amarjit Duggal WLV Academic (FSE) Divandra Birla Bolutife Ademokoy…" at bounding box center [193, 198] width 97 height 15
click at [271, 166] on span "1. Select file" at bounding box center [286, 168] width 34 height 5
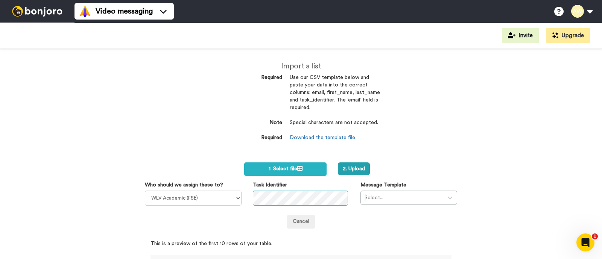
click at [232, 204] on div "Who should we assign these to? Laura Wright Amarjit Duggal WLV Academic (FSE) D…" at bounding box center [301, 193] width 324 height 24
click at [379, 197] on div "Select..." at bounding box center [408, 198] width 97 height 14
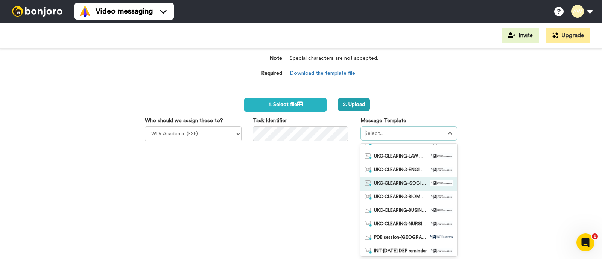
scroll to position [211, 0]
click at [403, 182] on span "UKC-CLEARING-BIOMED OFFERS MADE" at bounding box center [400, 185] width 53 height 8
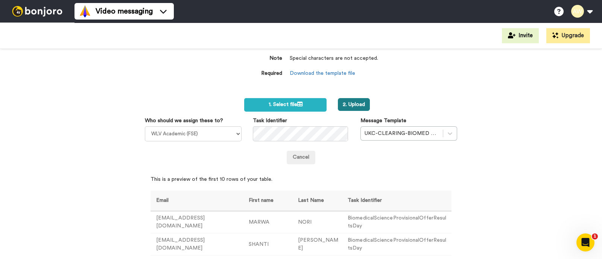
click at [354, 105] on button "2. Upload" at bounding box center [354, 104] width 32 height 13
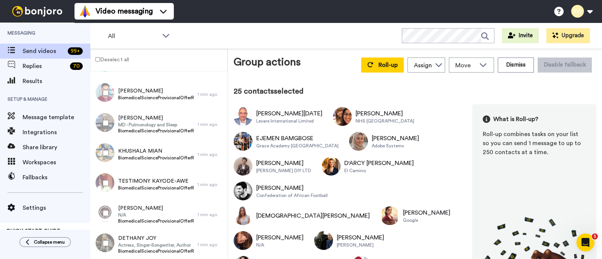
scroll to position [694, 0]
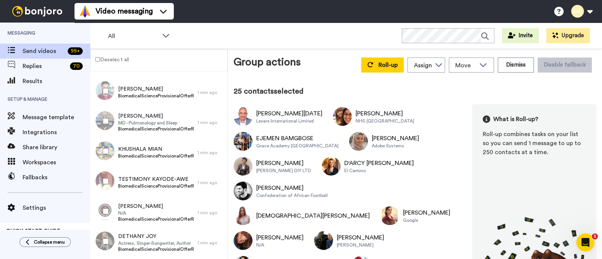
click at [102, 152] on div at bounding box center [104, 151] width 27 height 26
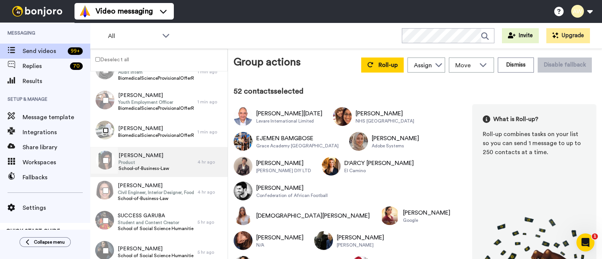
scroll to position [1503, 0]
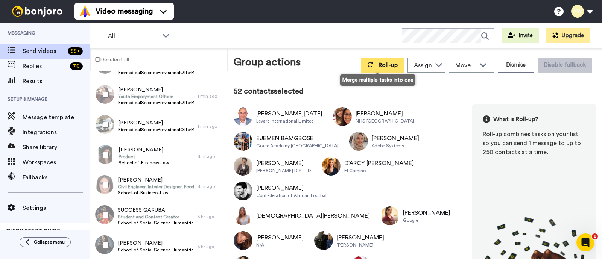
click at [388, 62] on span "Roll-up" at bounding box center [388, 65] width 19 height 6
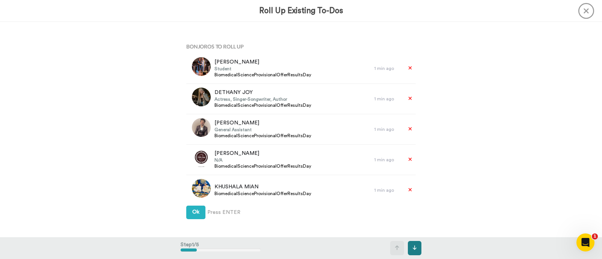
click at [418, 245] on button at bounding box center [415, 248] width 14 height 14
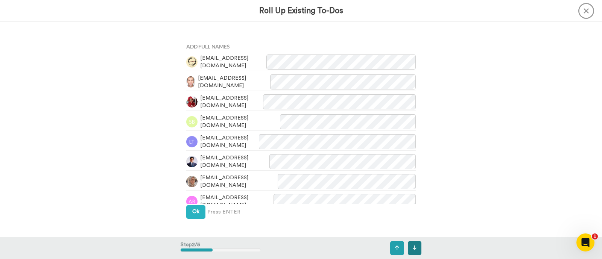
click at [418, 245] on button at bounding box center [415, 248] width 14 height 14
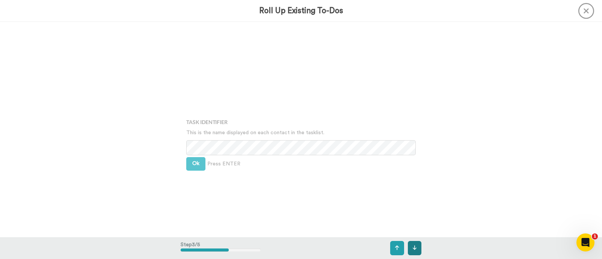
scroll to position [431, 0]
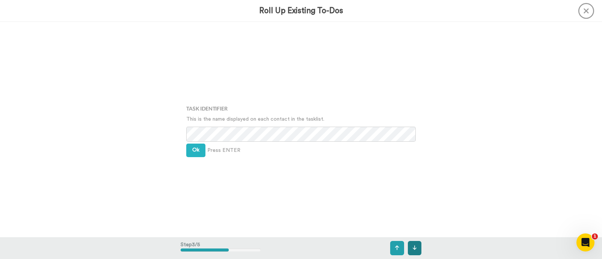
click at [414, 246] on icon at bounding box center [414, 248] width 4 height 5
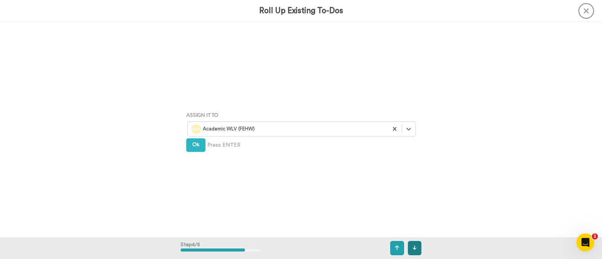
scroll to position [647, 0]
click at [334, 126] on div at bounding box center [288, 128] width 193 height 9
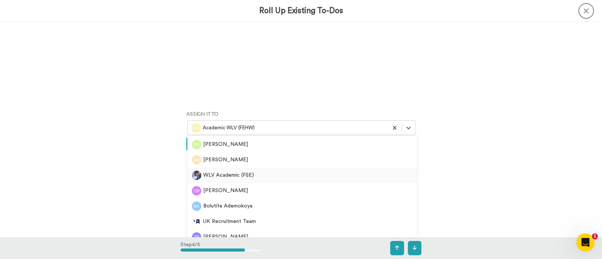
click at [278, 178] on div "WLV Academic (FSE)" at bounding box center [302, 175] width 220 height 9
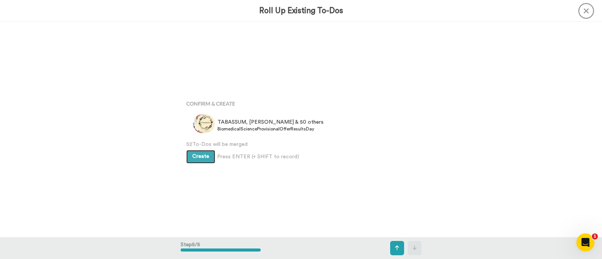
scroll to position [862, 0]
click at [198, 151] on button "Create" at bounding box center [200, 156] width 29 height 14
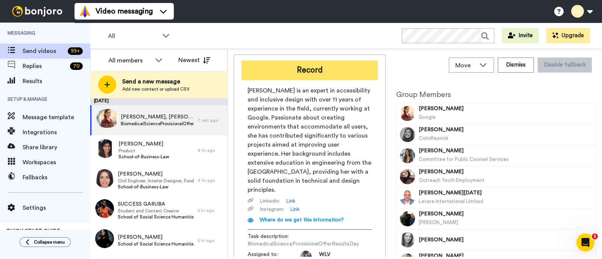
click at [321, 70] on button "Record" at bounding box center [310, 71] width 136 height 20
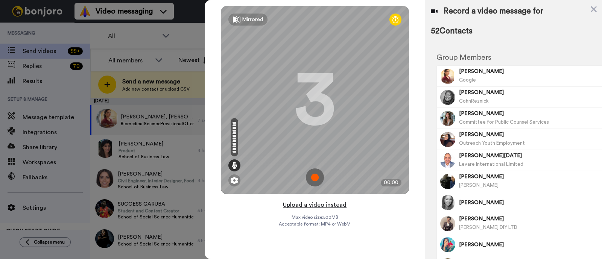
click at [335, 205] on button "Upload a video instead" at bounding box center [315, 205] width 68 height 10
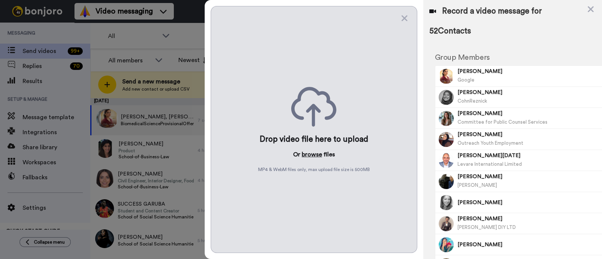
click at [312, 153] on button "browse" at bounding box center [312, 154] width 20 height 9
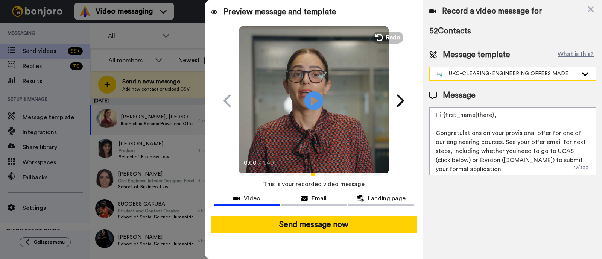
click at [512, 76] on div "UKC-CLEARING-ENGINEERING OFFERS MADE" at bounding box center [507, 74] width 142 height 8
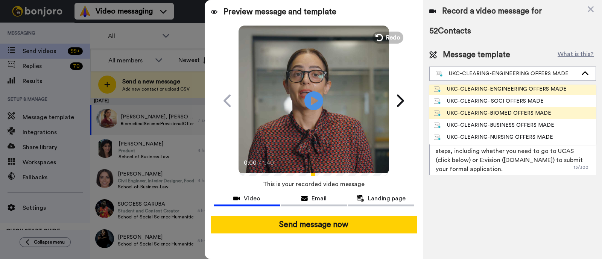
scroll to position [192, 0]
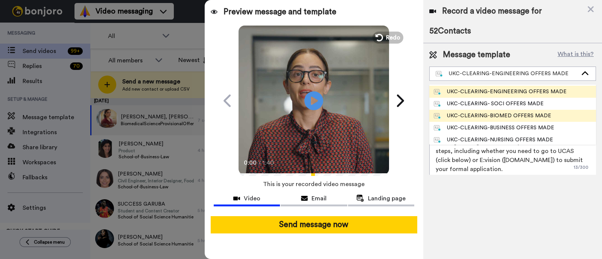
click at [496, 119] on div "UKC-CLEARING-BIOMED OFFERS MADE" at bounding box center [492, 116] width 117 height 8
type textarea "Hi {first_name|there}, Congratulations on your provisional offer for our Biomed…"
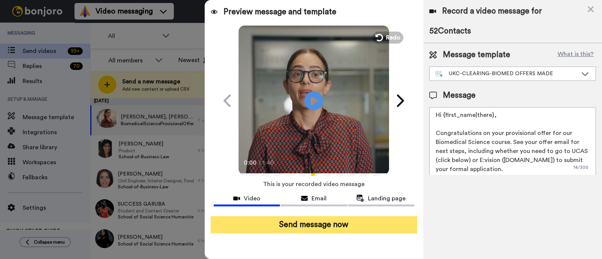
click at [358, 223] on button "Send message now" at bounding box center [314, 224] width 207 height 17
